Goal: Find contact information: Obtain details needed to contact an individual or organization

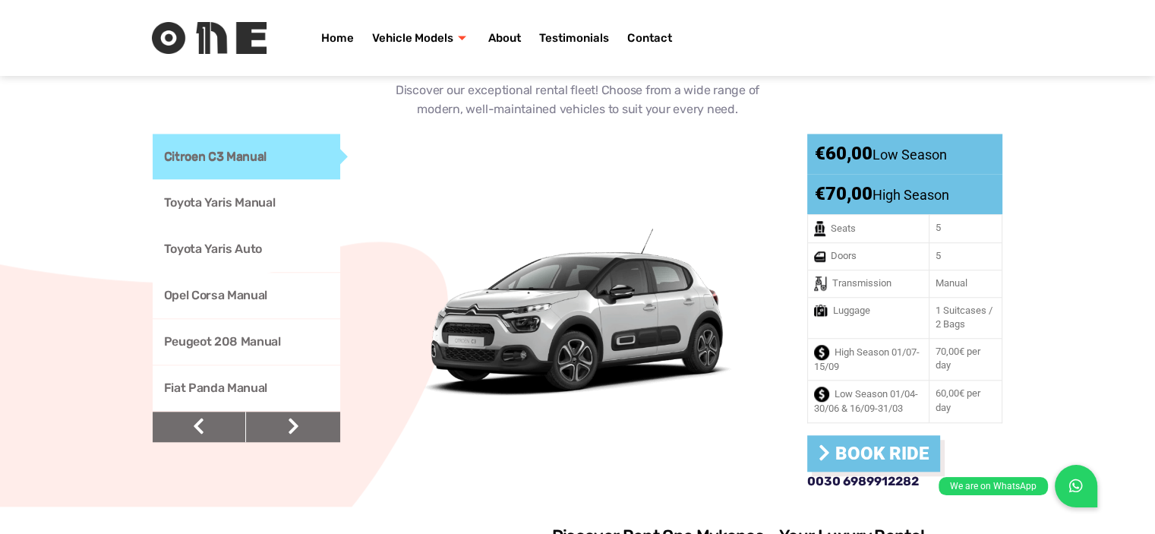
scroll to position [1218, 0]
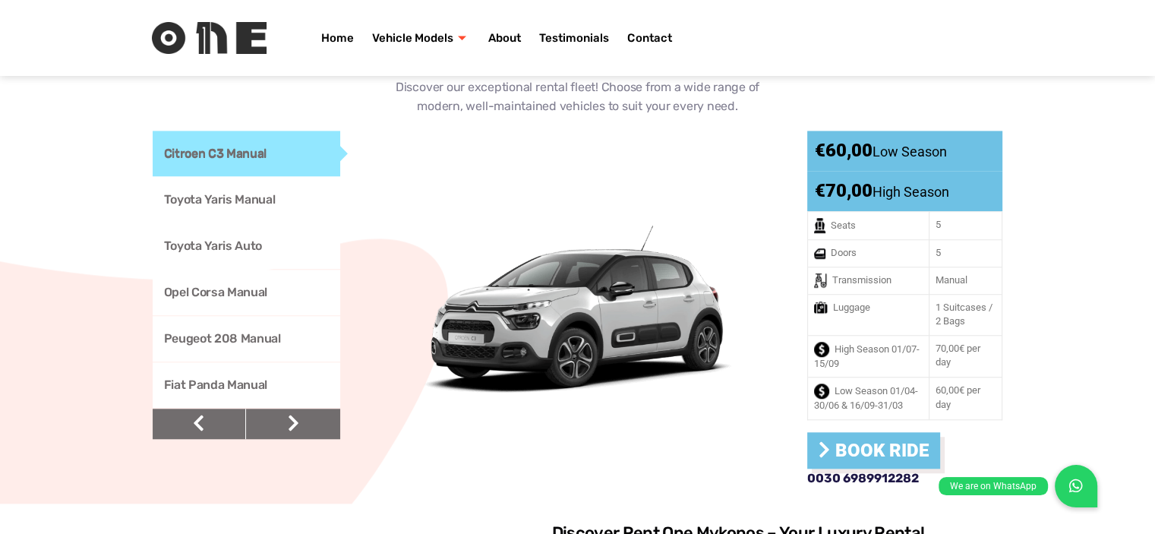
click at [219, 188] on link "Toyota Yaris Manual" at bounding box center [247, 200] width 188 height 46
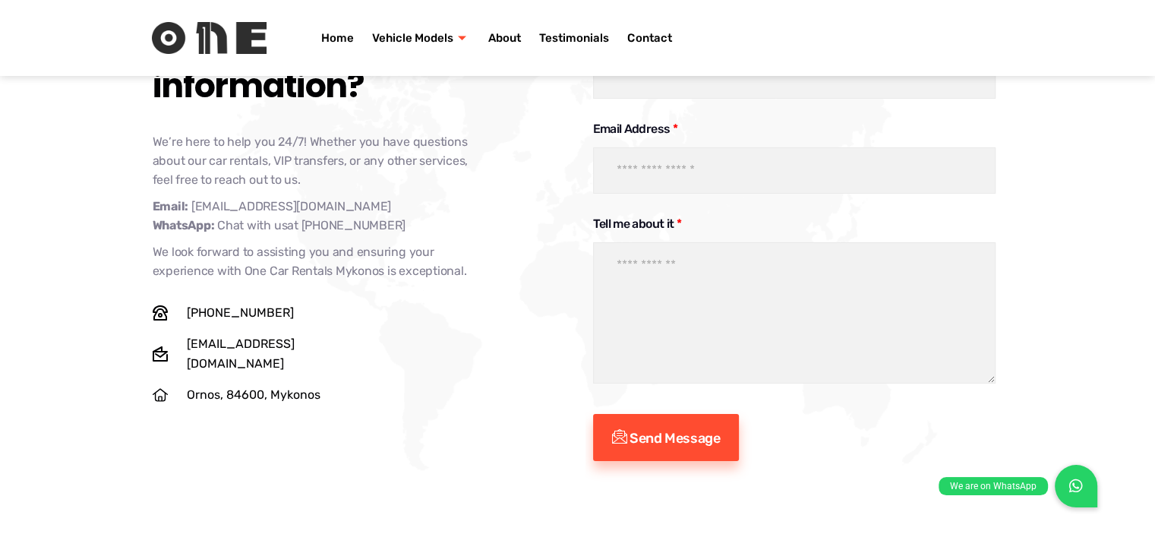
scroll to position [5286, 0]
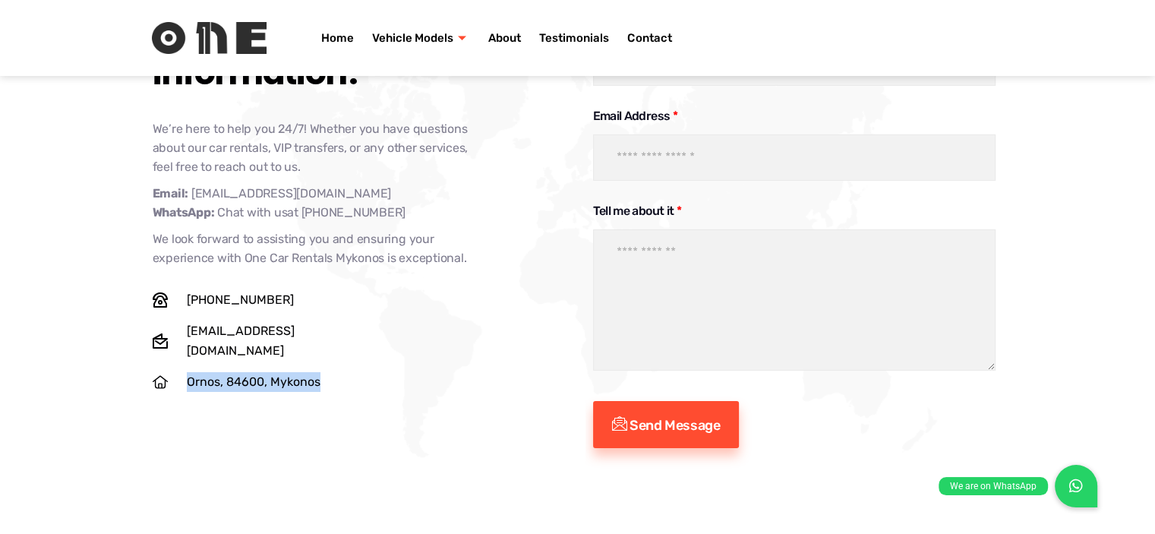
drag, startPoint x: 187, startPoint y: 309, endPoint x: 322, endPoint y: 342, distance: 139.2
click at [322, 342] on div "Need additional information? We’re here to help you 24/7! Whether you have ques…" at bounding box center [361, 230] width 433 height 465
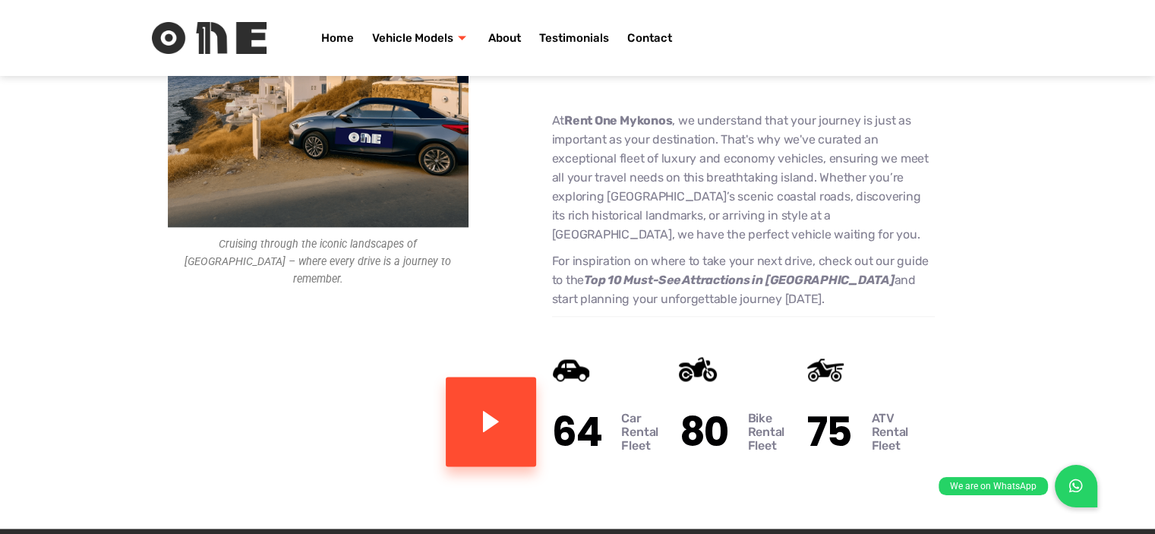
scroll to position [1822, 0]
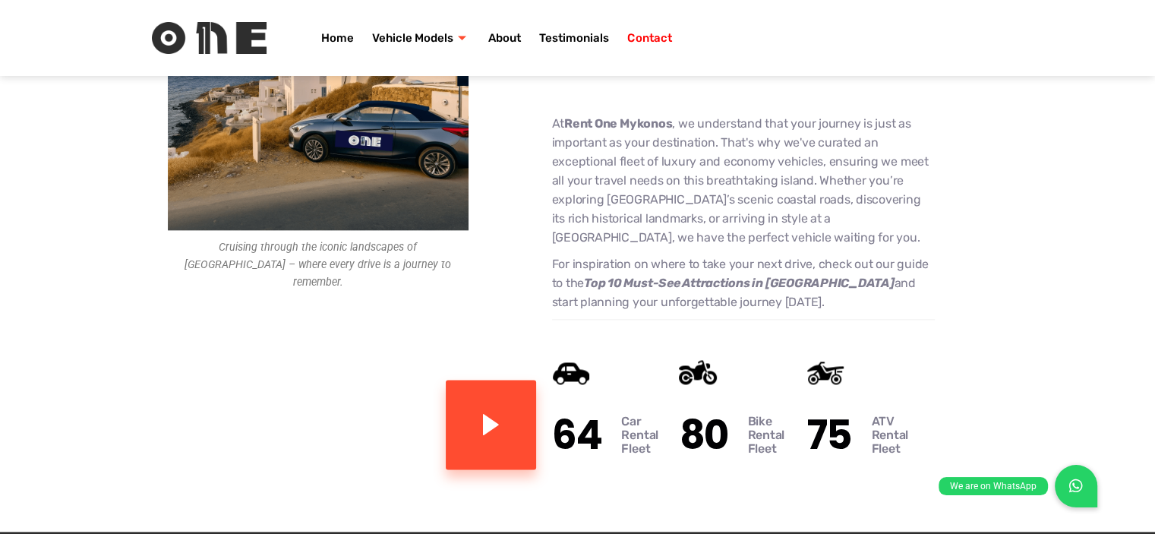
click at [652, 39] on link "Contact" at bounding box center [649, 38] width 62 height 61
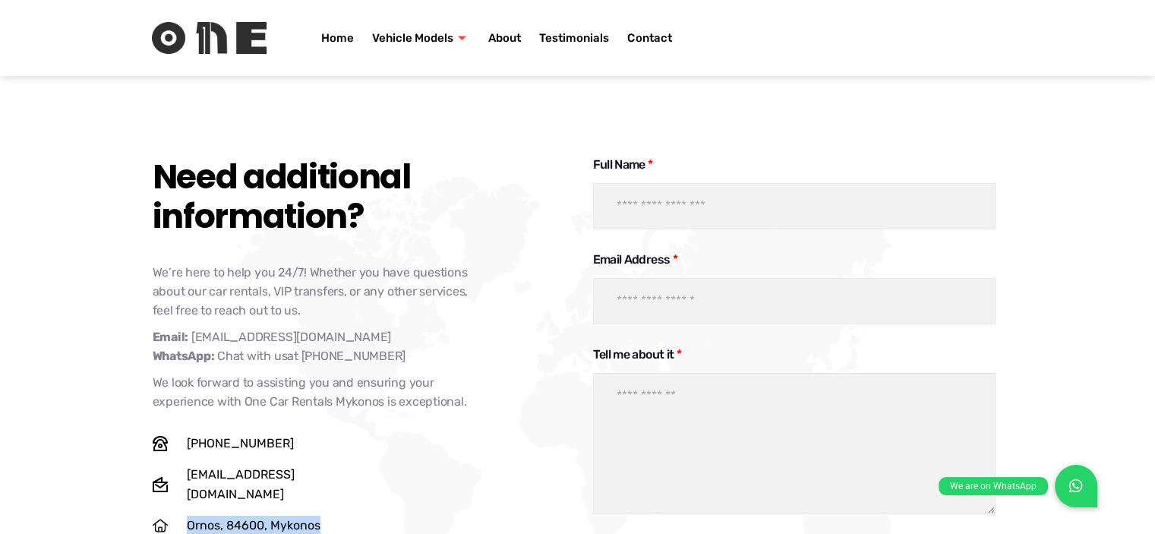
scroll to position [5142, 0]
click at [273, 465] on span "[EMAIL_ADDRESS][DOMAIN_NAME]" at bounding box center [281, 484] width 197 height 39
